Goal: Find specific page/section

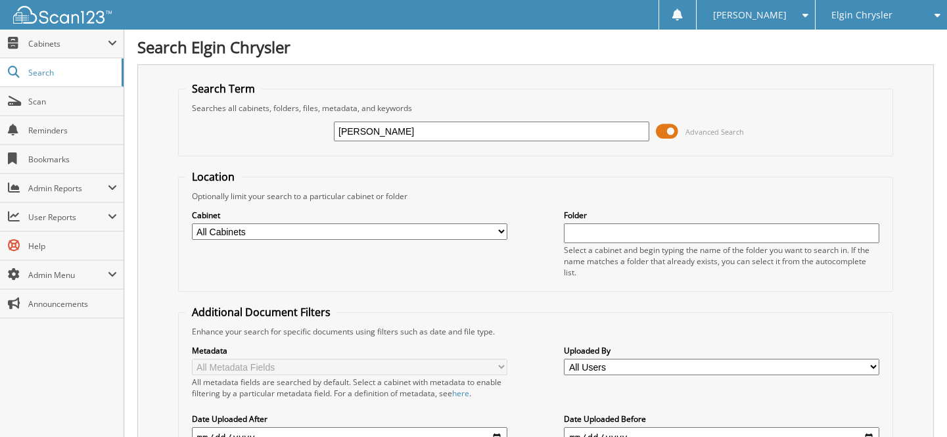
type input "[PERSON_NAME]"
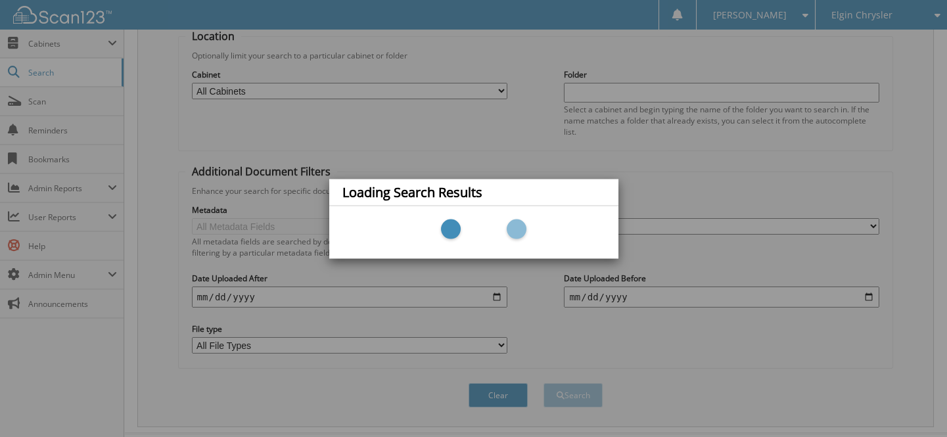
scroll to position [162, 0]
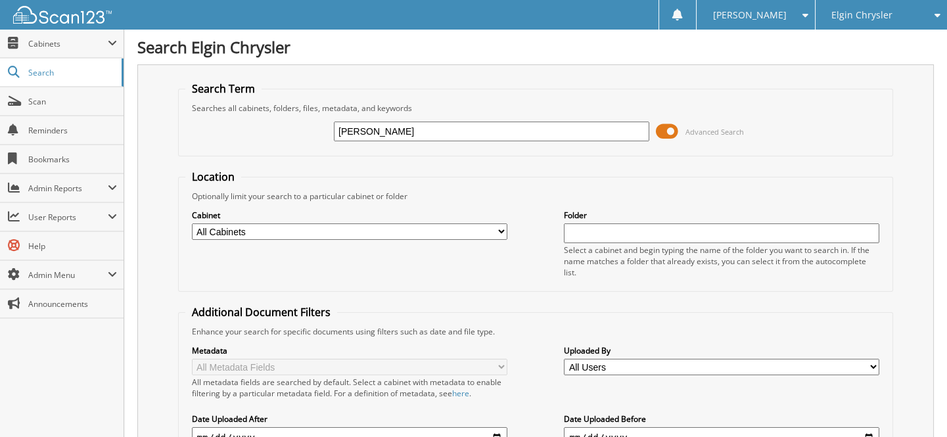
click at [352, 131] on input "[PERSON_NAME]" at bounding box center [491, 132] width 315 height 20
type input "[PERSON_NAME]"
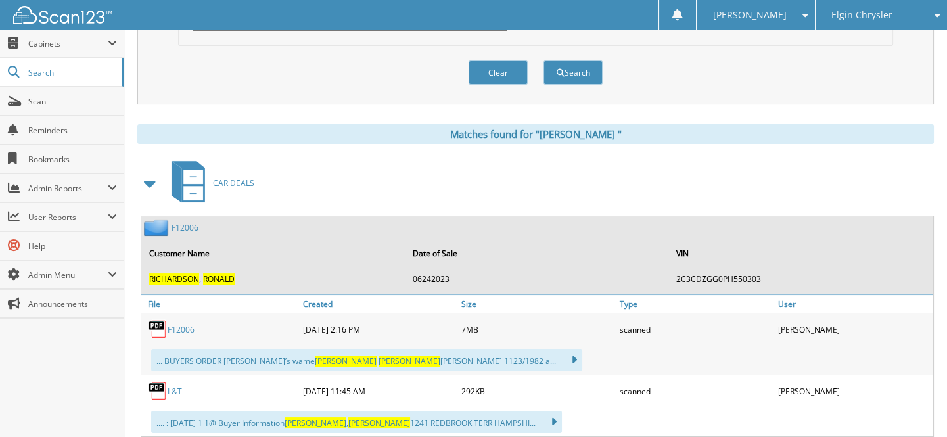
scroll to position [597, 0]
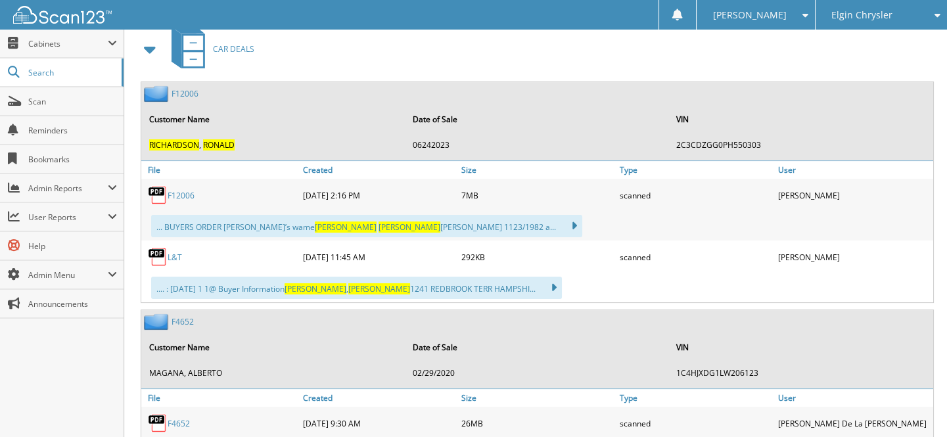
click at [184, 190] on link "F 1 2 0 0 6" at bounding box center [181, 195] width 27 height 11
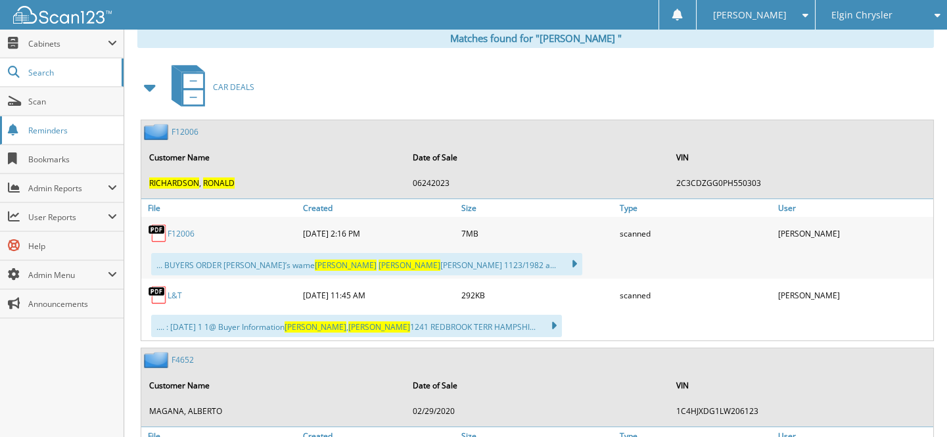
scroll to position [478, 0]
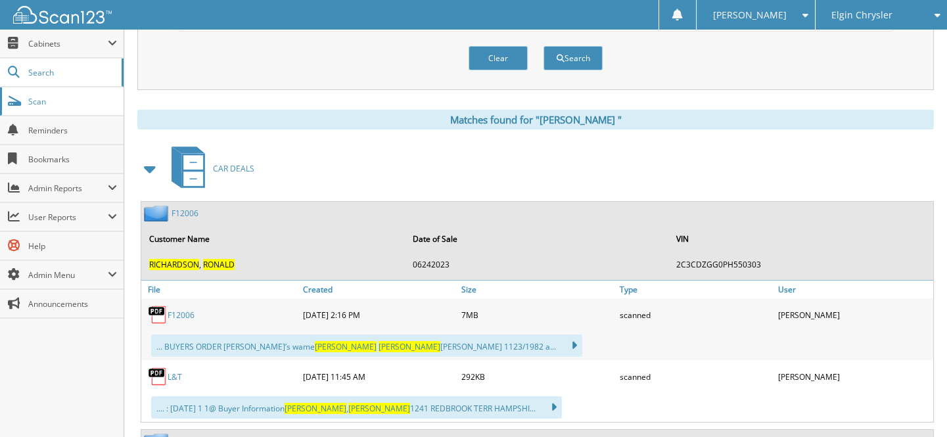
click at [60, 103] on span "Scan" at bounding box center [72, 101] width 89 height 11
